Goal: Task Accomplishment & Management: Use online tool/utility

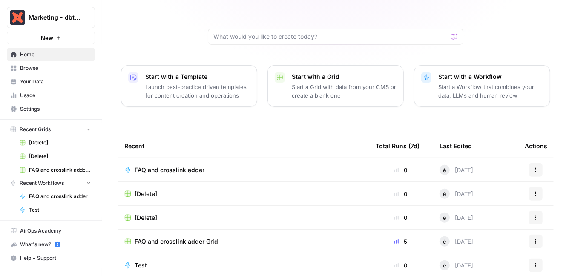
scroll to position [68, 0]
click at [206, 236] on span "FAQ and crosslink adder Grid" at bounding box center [176, 240] width 83 height 9
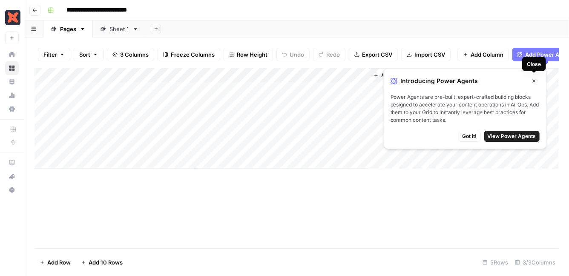
click at [532, 80] on icon "button" at bounding box center [533, 80] width 5 height 5
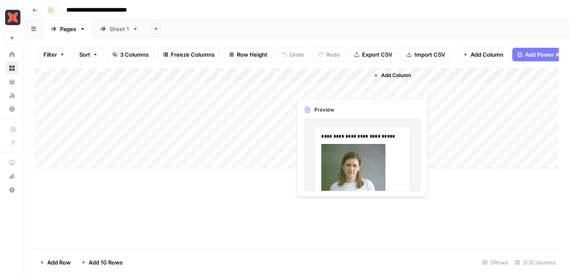
click at [344, 90] on div "Add Column" at bounding box center [296, 118] width 524 height 100
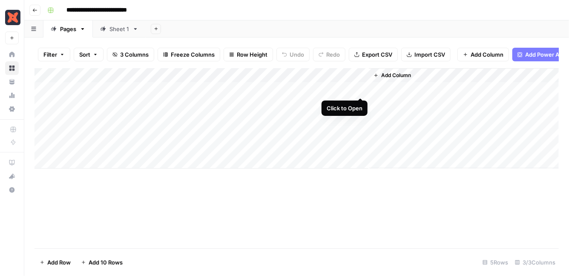
click at [361, 88] on div "Add Column" at bounding box center [296, 118] width 524 height 100
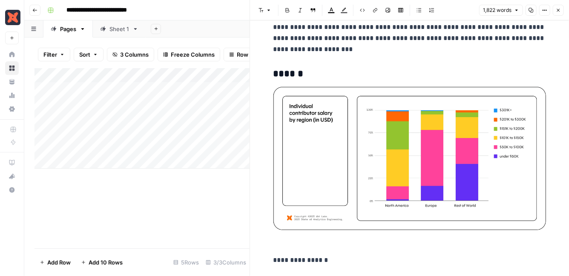
scroll to position [2590, 0]
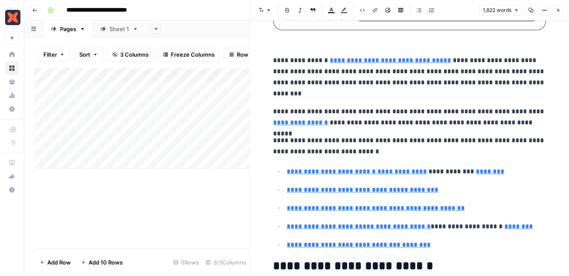
scroll to position [2731, 0]
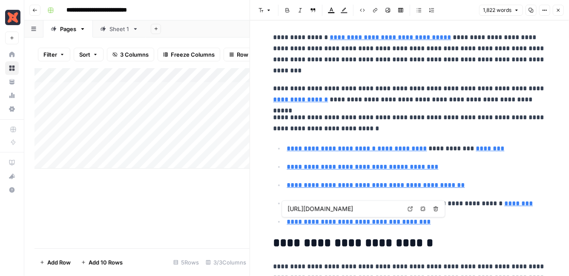
type input "https://www.getdbt.com/about-us/careers"
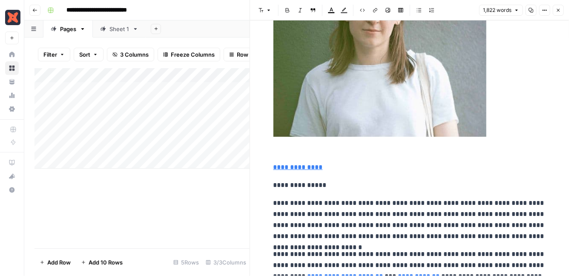
scroll to position [193, 0]
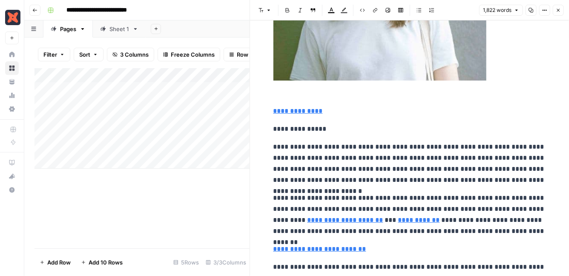
click at [561, 6] on button "Close" at bounding box center [558, 10] width 11 height 11
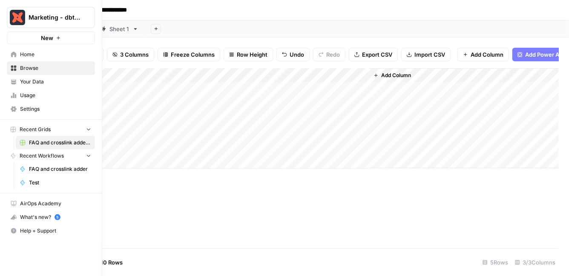
click at [49, 86] on link "Your Data" at bounding box center [51, 82] width 88 height 14
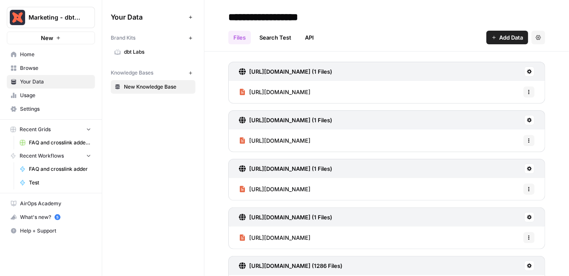
click at [150, 49] on span "dbt Labs" at bounding box center [158, 52] width 68 height 8
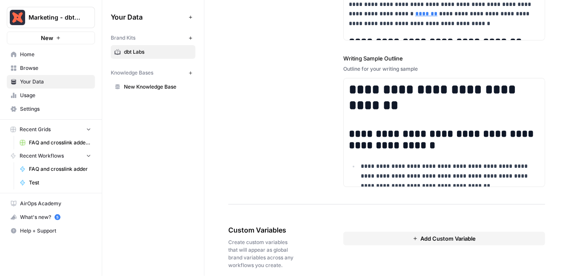
scroll to position [1346, 0]
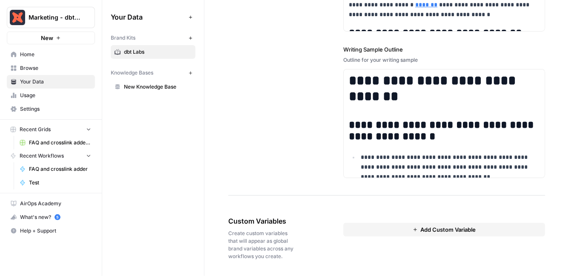
click at [51, 144] on span "FAQ and crosslink adder Grid" at bounding box center [60, 143] width 62 height 8
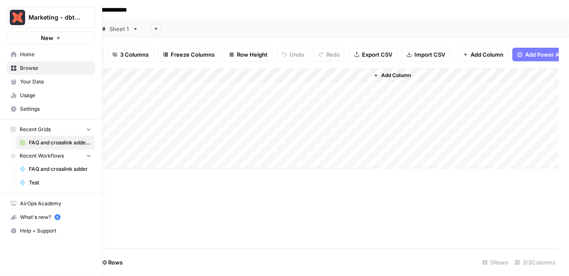
click at [45, 166] on span "FAQ and crosslink adder" at bounding box center [60, 169] width 62 height 8
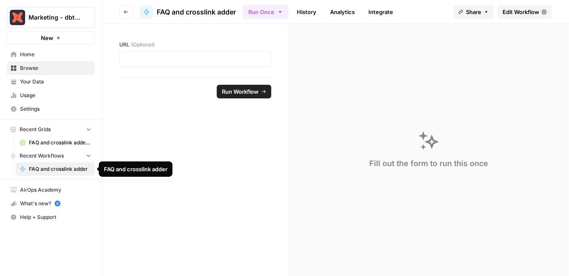
click at [50, 155] on span "Recent Workflows" at bounding box center [42, 156] width 44 height 8
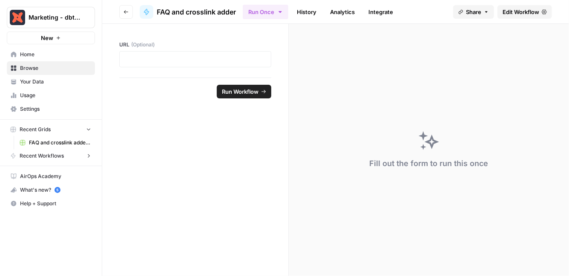
click at [50, 155] on span "Recent Workflows" at bounding box center [42, 156] width 44 height 8
click at [48, 172] on span "FAQ and crosslink adder" at bounding box center [60, 169] width 62 height 8
click at [131, 11] on button "Go back" at bounding box center [126, 12] width 14 height 14
click at [50, 83] on span "Your Data" at bounding box center [55, 82] width 71 height 8
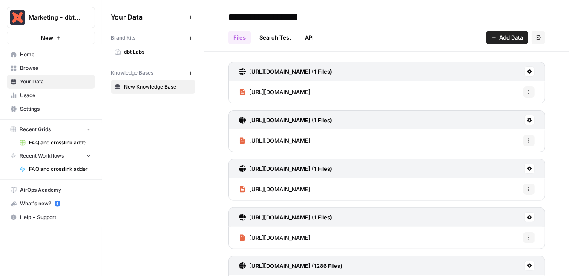
click at [51, 67] on span "Browse" at bounding box center [55, 68] width 71 height 8
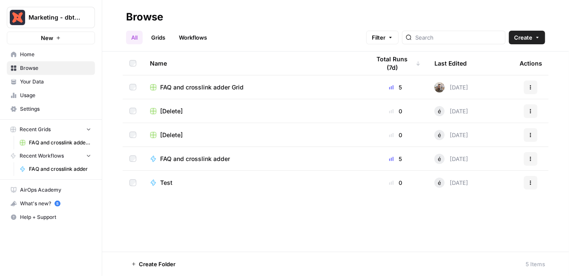
click at [270, 87] on div "FAQ and crosslink adder Grid" at bounding box center [253, 87] width 207 height 9
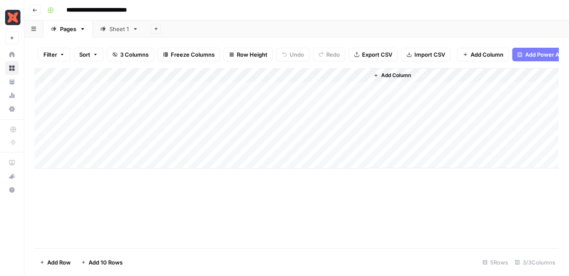
click at [273, 75] on div "Add Column" at bounding box center [296, 118] width 524 height 100
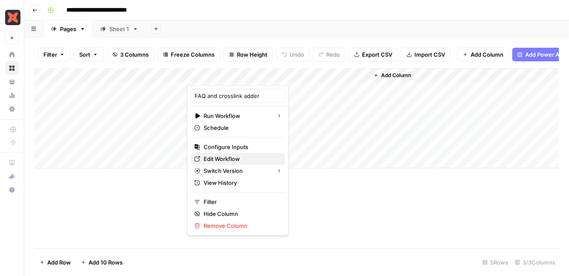
click at [244, 159] on span "Edit Workflow" at bounding box center [241, 159] width 75 height 9
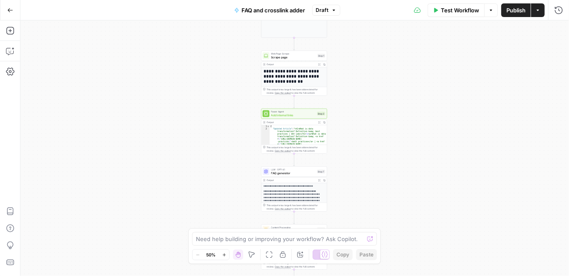
click at [225, 253] on icon "button" at bounding box center [224, 255] width 5 height 5
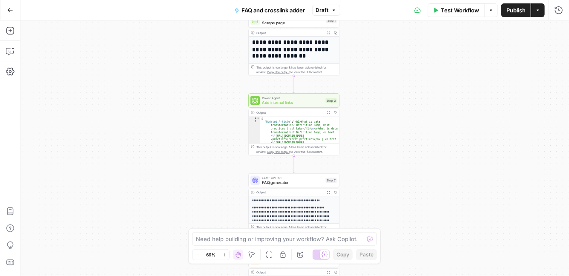
click at [225, 253] on icon "button" at bounding box center [224, 255] width 5 height 5
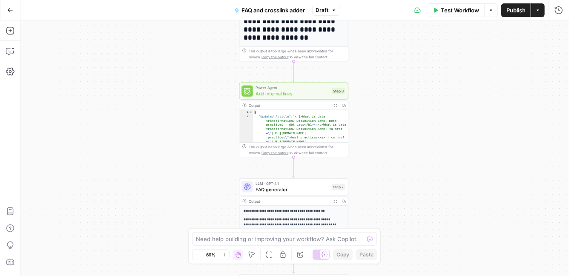
click at [225, 253] on icon "button" at bounding box center [224, 255] width 5 height 5
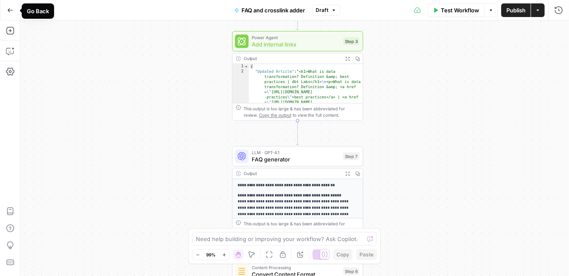
click at [7, 7] on icon "button" at bounding box center [10, 10] width 6 height 6
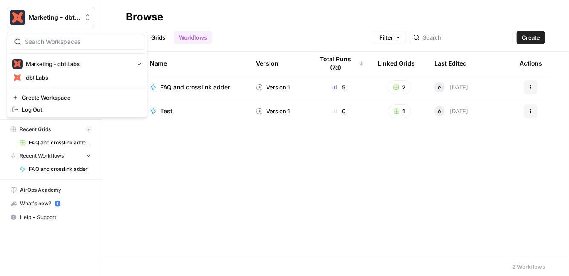
click at [88, 20] on icon "Workspace: Marketing - dbt Labs" at bounding box center [87, 17] width 9 height 9
click at [233, 21] on h2 "Browse" at bounding box center [335, 17] width 419 height 14
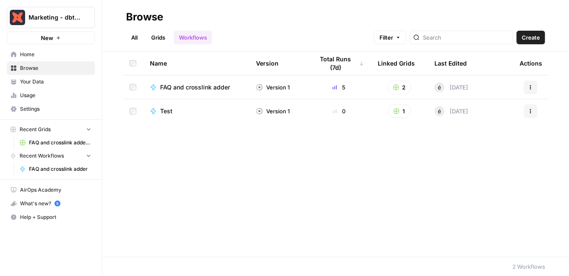
click at [159, 38] on link "Grids" at bounding box center [158, 38] width 24 height 14
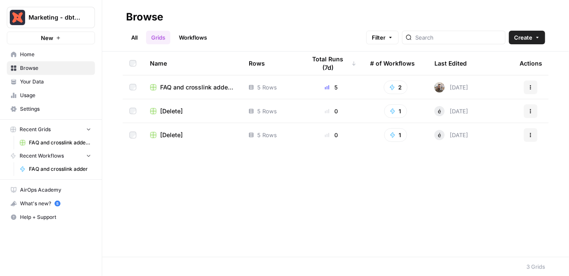
click at [140, 37] on link "All" at bounding box center [134, 38] width 17 height 14
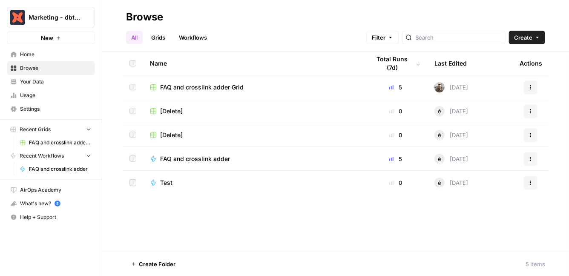
click at [196, 155] on span "FAQ and crosslink adder" at bounding box center [195, 159] width 70 height 9
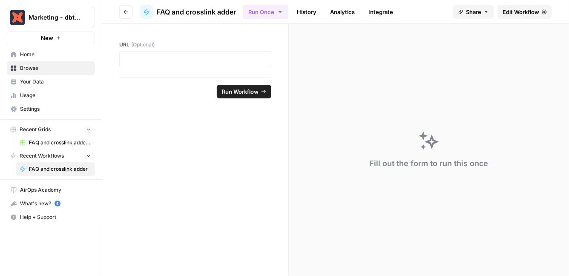
click at [318, 11] on link "History" at bounding box center [307, 12] width 30 height 14
